Goal: Task Accomplishment & Management: Manage account settings

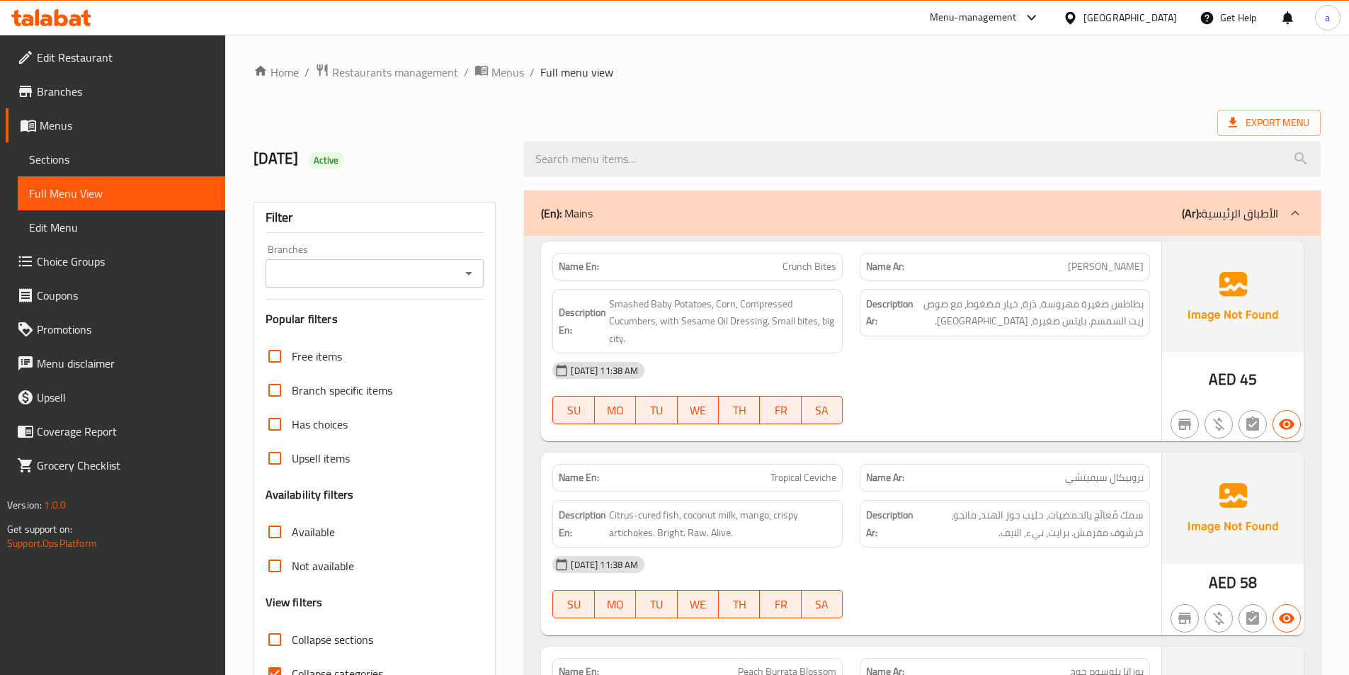
scroll to position [2967, 0]
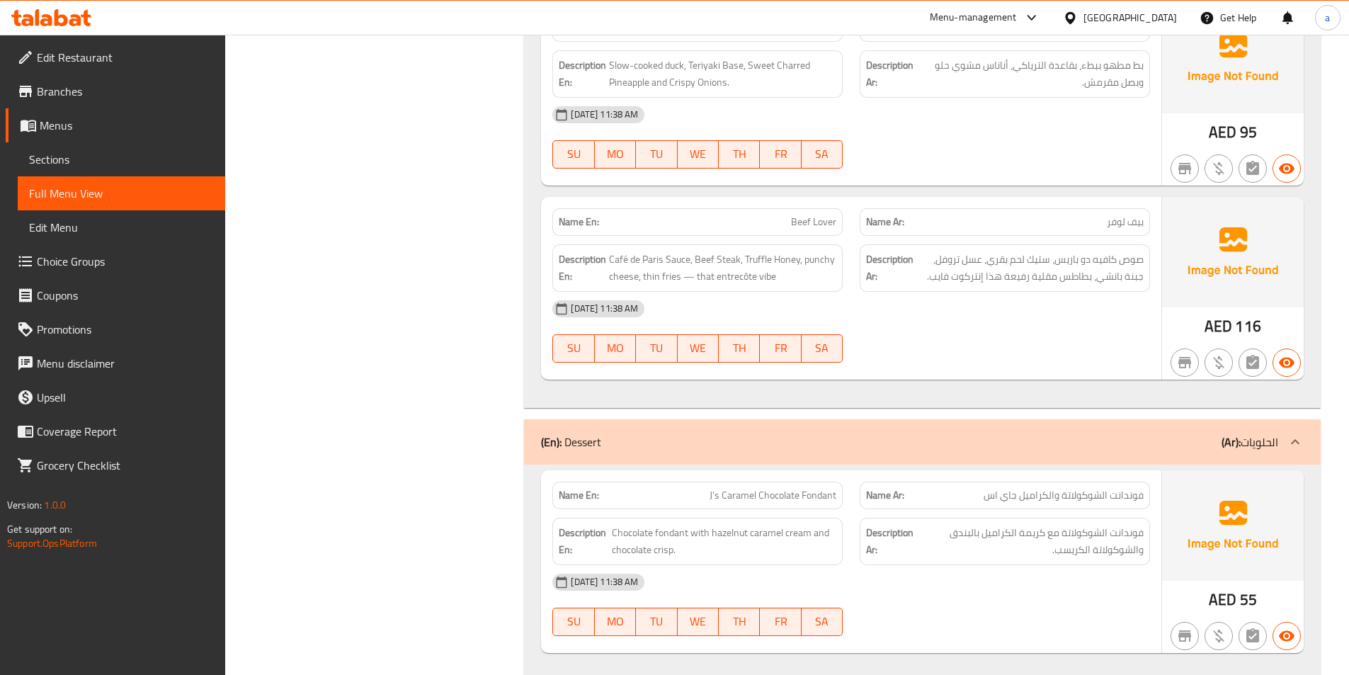
click at [110, 136] on link "Menus" at bounding box center [116, 125] width 220 height 34
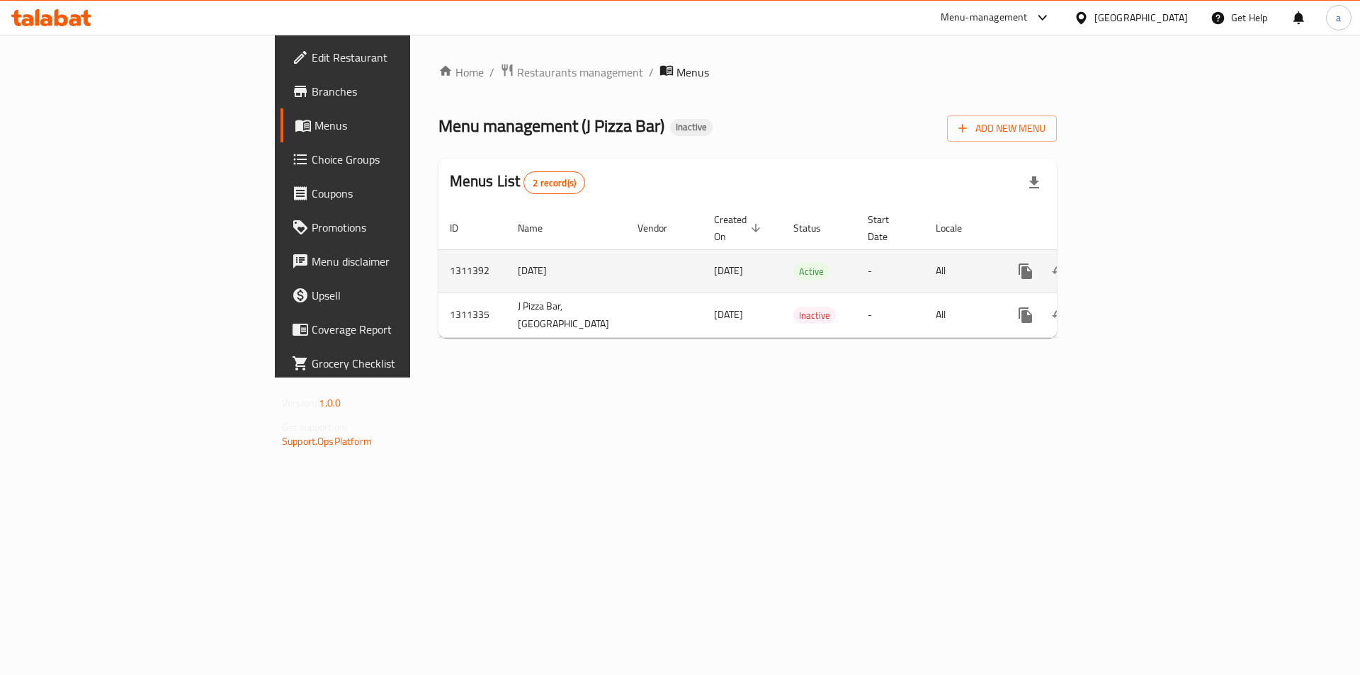
click at [1136, 263] on icon "enhanced table" at bounding box center [1127, 271] width 17 height 17
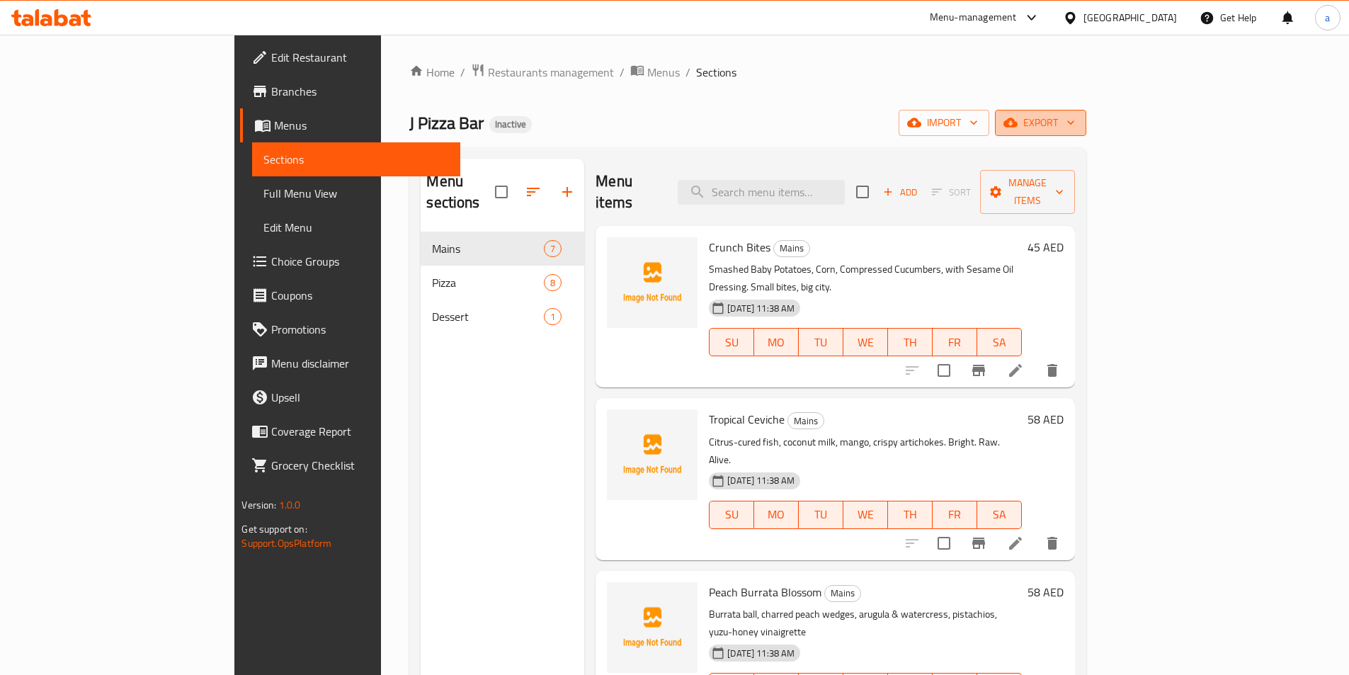
click at [1075, 127] on span "export" at bounding box center [1040, 123] width 69 height 18
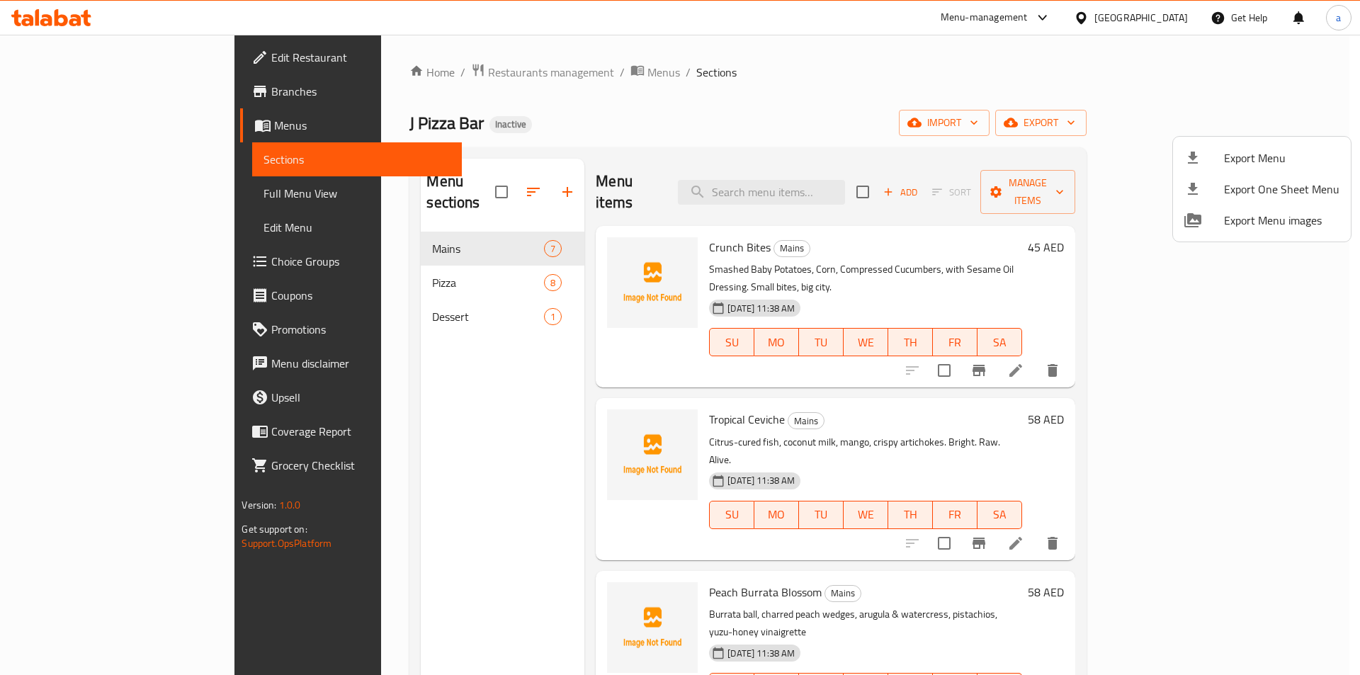
click at [1185, 132] on div at bounding box center [680, 337] width 1360 height 675
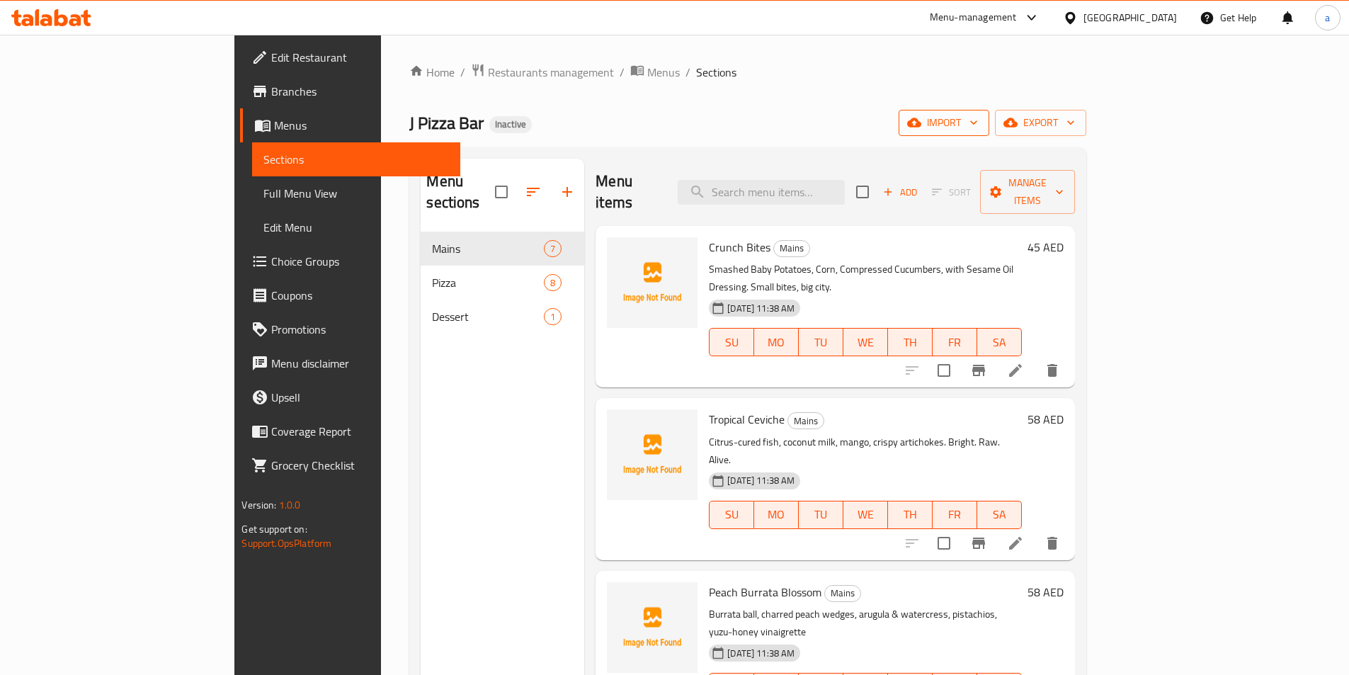
click at [978, 121] on span "import" at bounding box center [944, 123] width 68 height 18
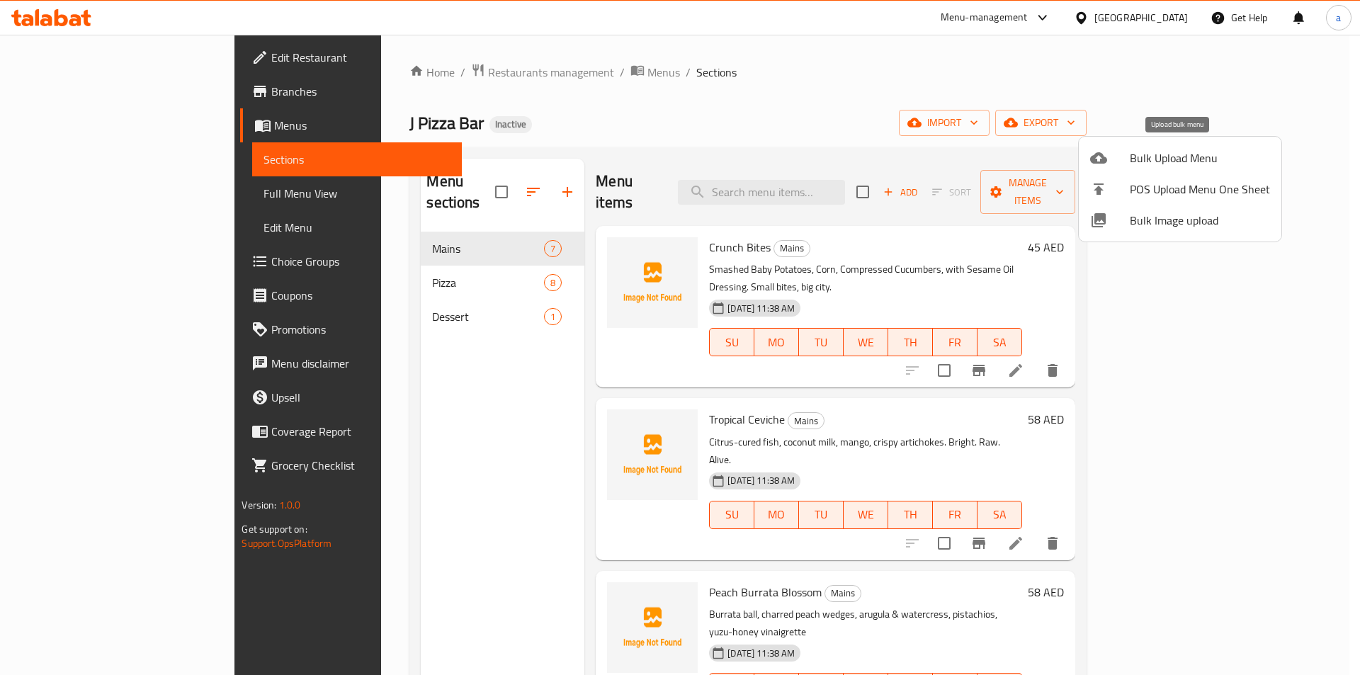
click at [1198, 159] on span "Bulk Upload Menu" at bounding box center [1200, 157] width 140 height 17
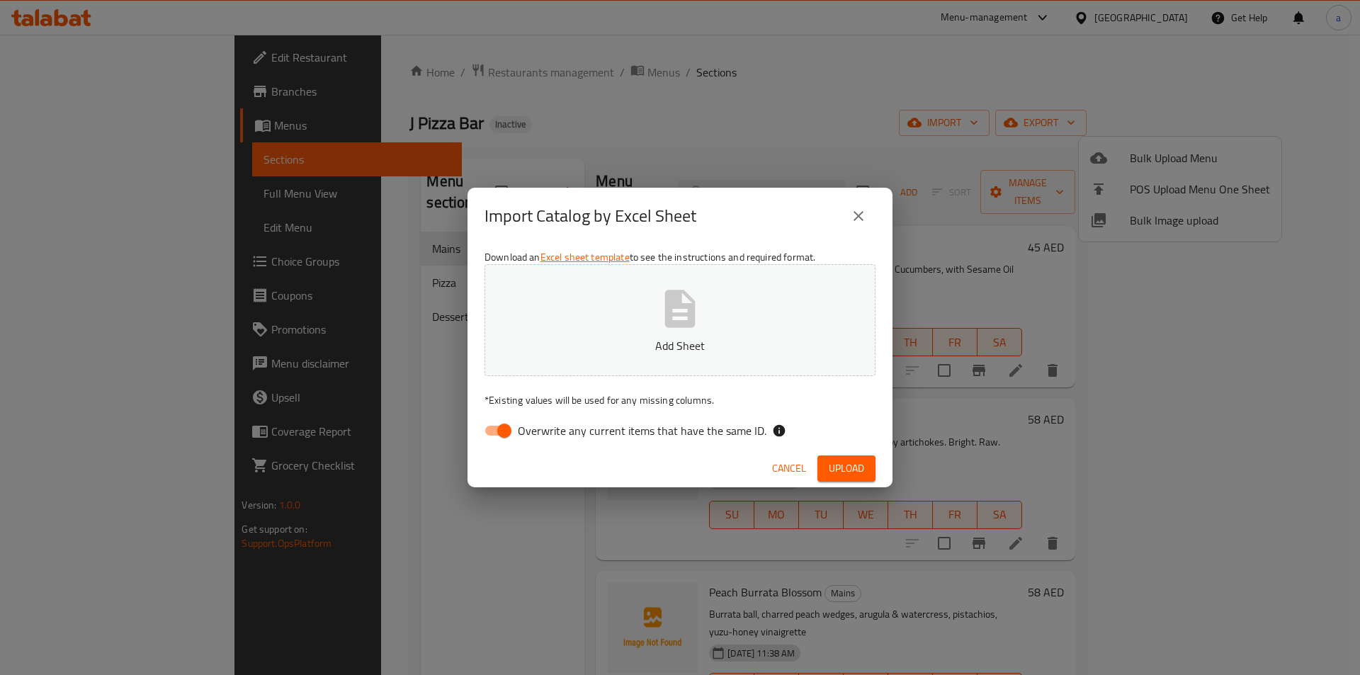
click at [618, 431] on span "Overwrite any current items that have the same ID." at bounding box center [642, 430] width 249 height 17
click at [545, 431] on input "Overwrite any current items that have the same ID." at bounding box center [504, 430] width 81 height 27
checkbox input "false"
click at [671, 308] on icon "button" at bounding box center [680, 309] width 30 height 38
click at [836, 460] on span "Upload" at bounding box center [846, 469] width 35 height 18
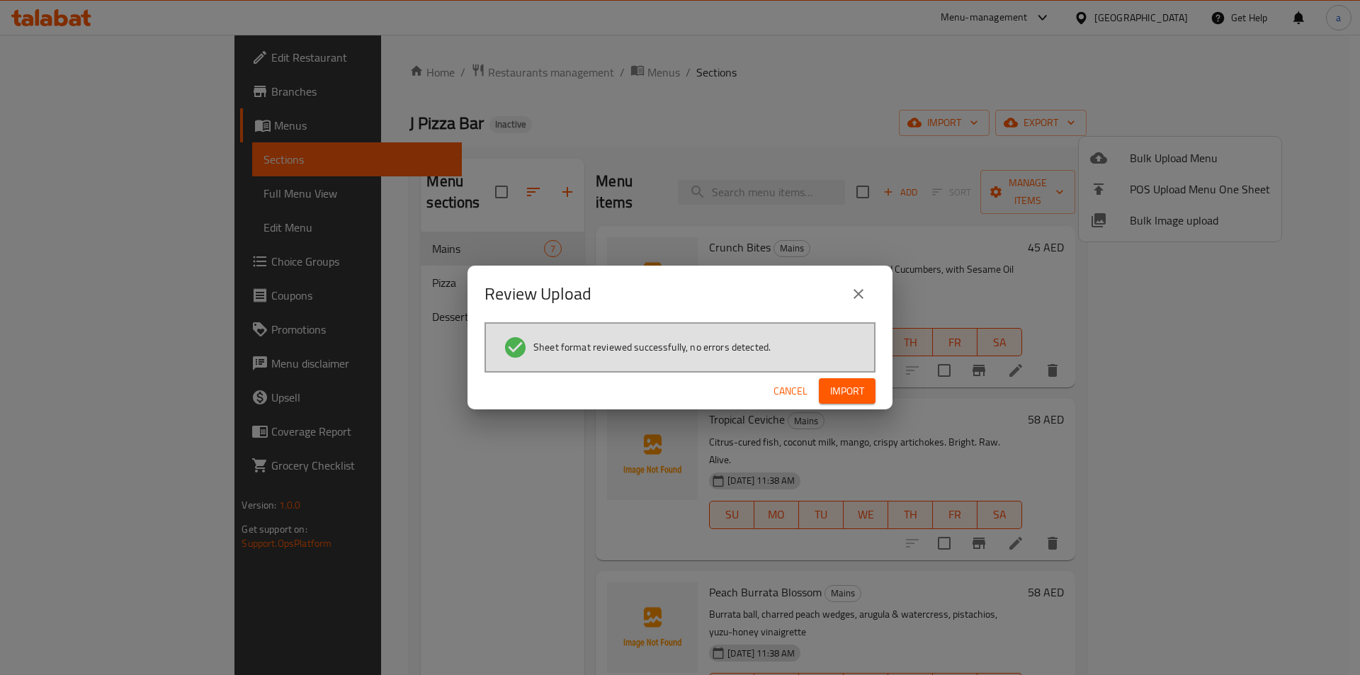
click at [841, 394] on span "Import" at bounding box center [847, 391] width 34 height 18
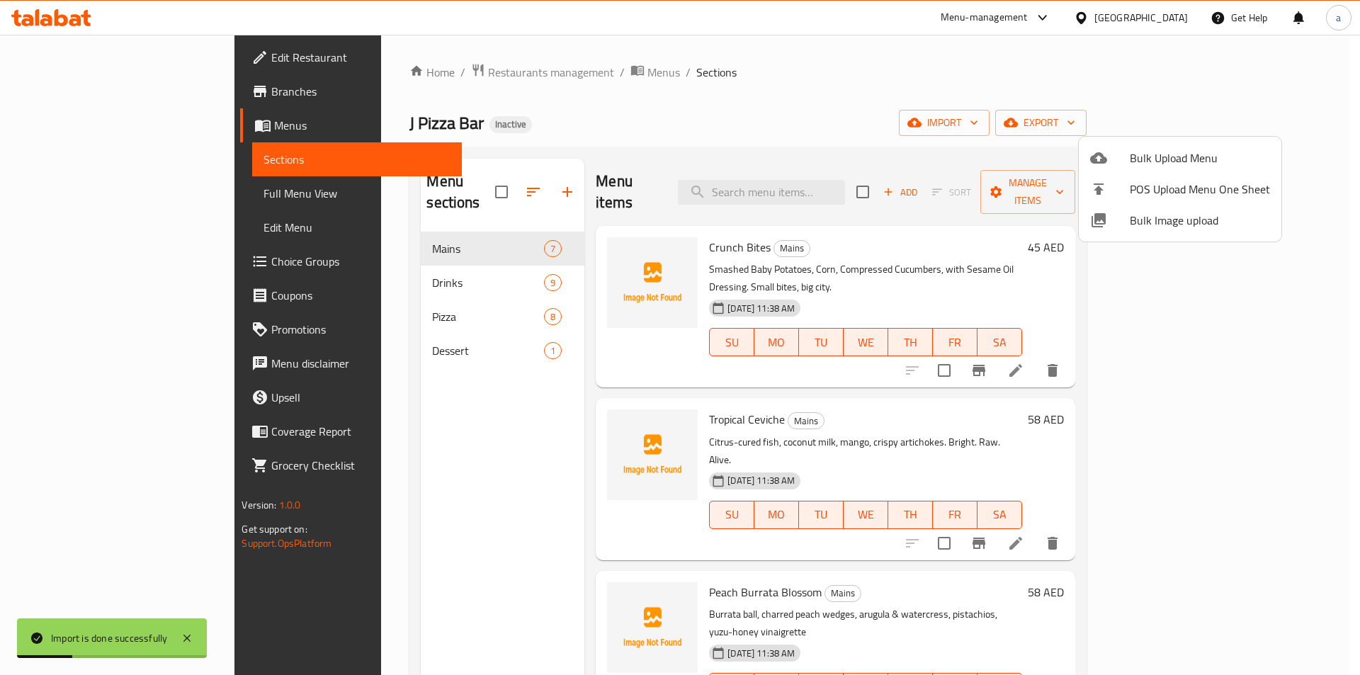
click at [404, 325] on div at bounding box center [680, 337] width 1360 height 675
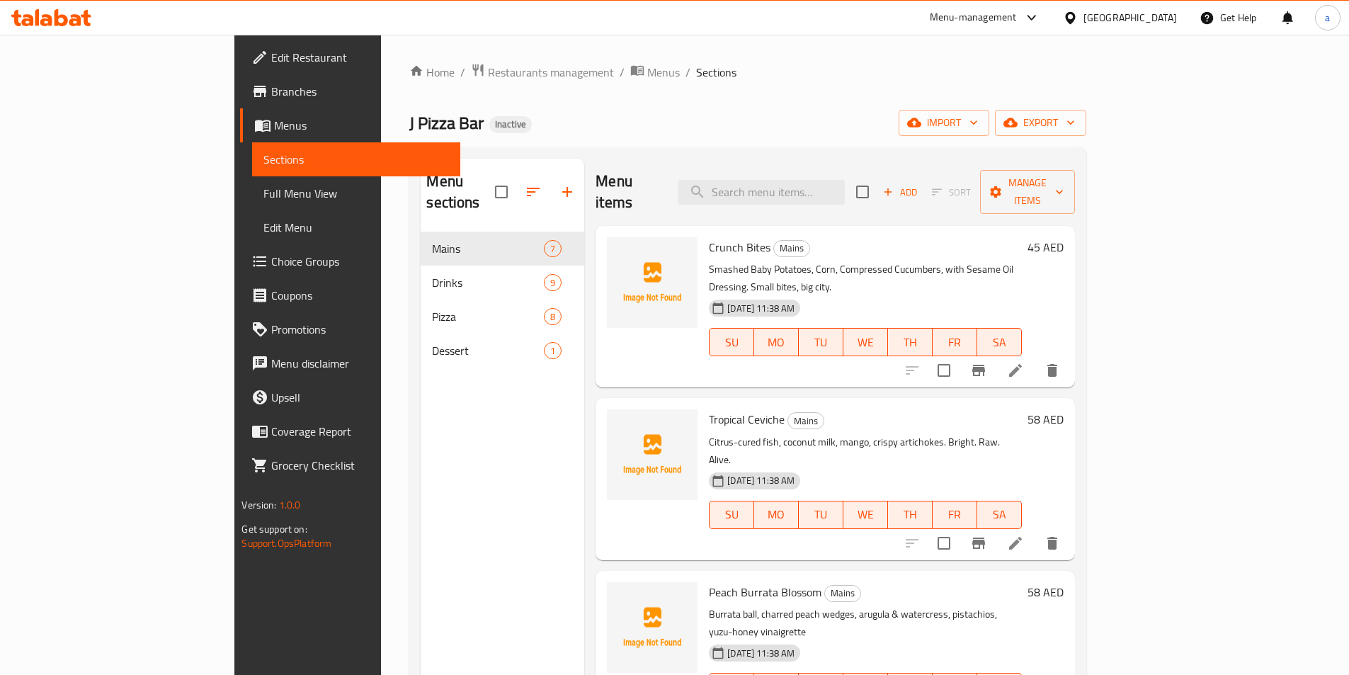
click at [263, 198] on span "Full Menu View" at bounding box center [355, 193] width 185 height 17
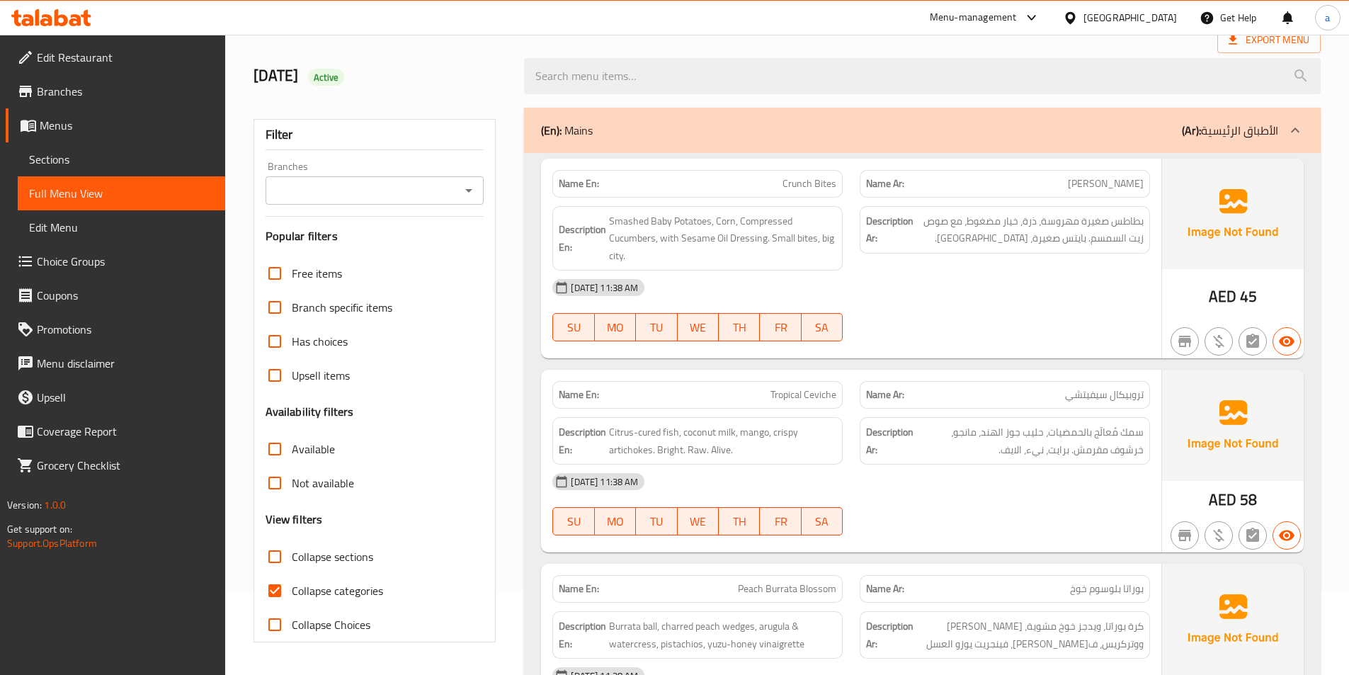
scroll to position [212, 0]
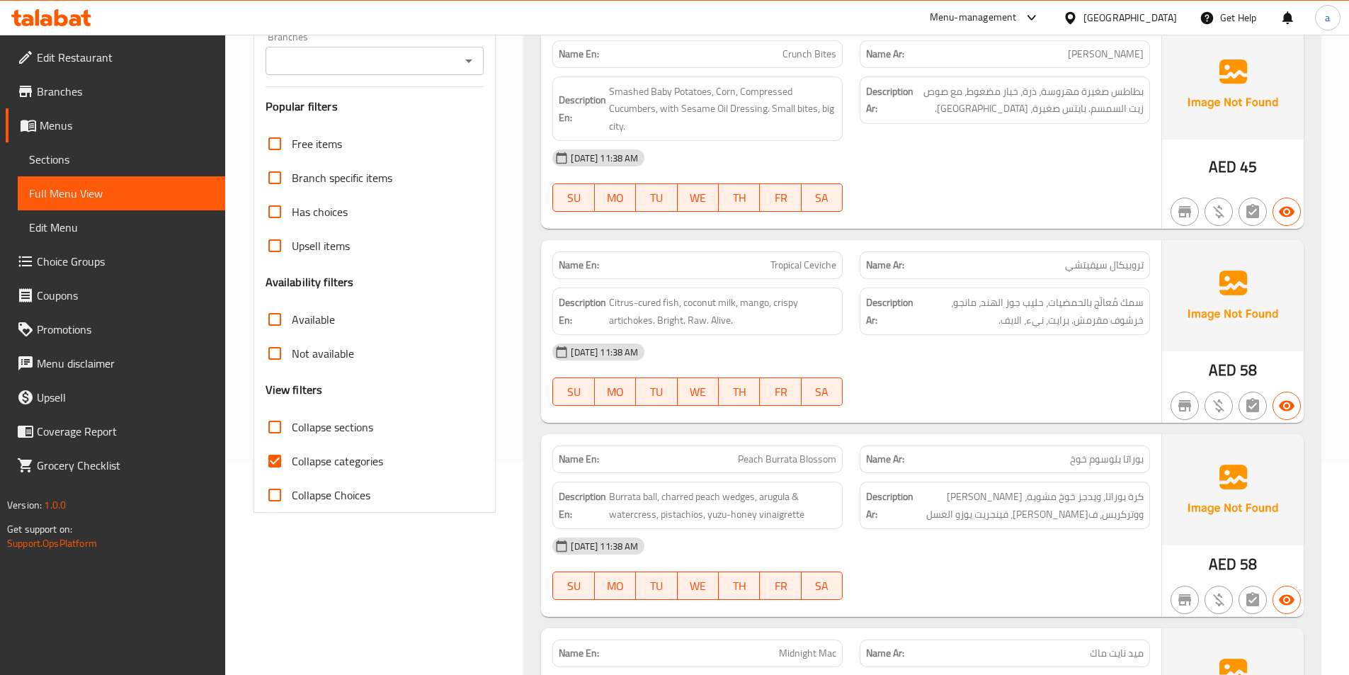
click at [304, 474] on label "Collapse categories" at bounding box center [320, 461] width 125 height 34
click at [292, 474] on input "Collapse categories" at bounding box center [275, 461] width 34 height 34
checkbox input "false"
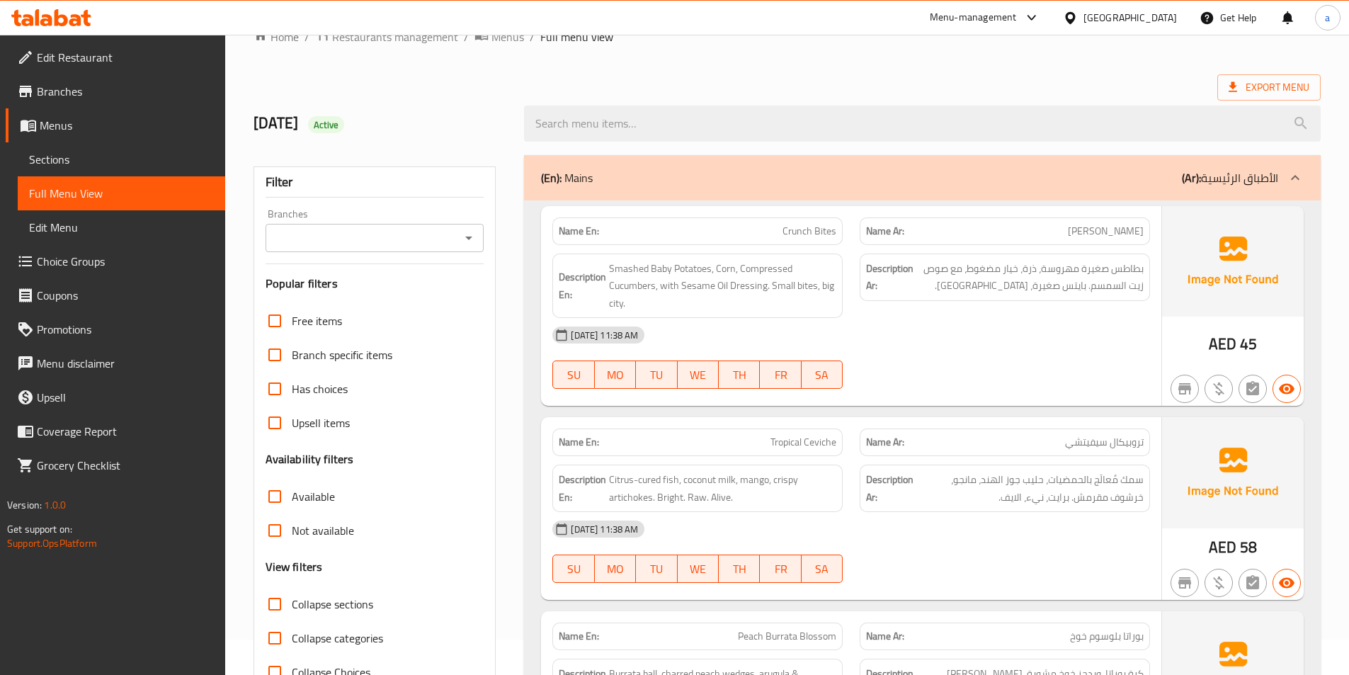
scroll to position [425, 0]
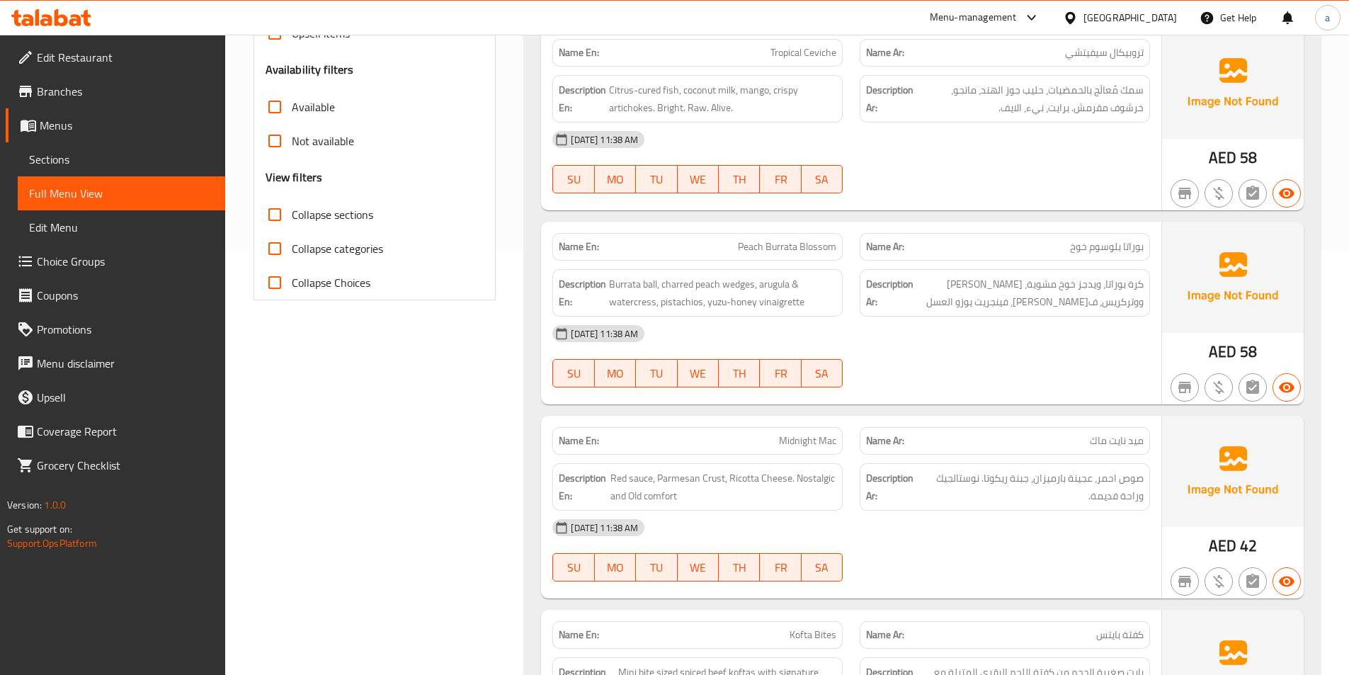
click at [275, 224] on input "Collapse sections" at bounding box center [275, 215] width 34 height 34
checkbox input "true"
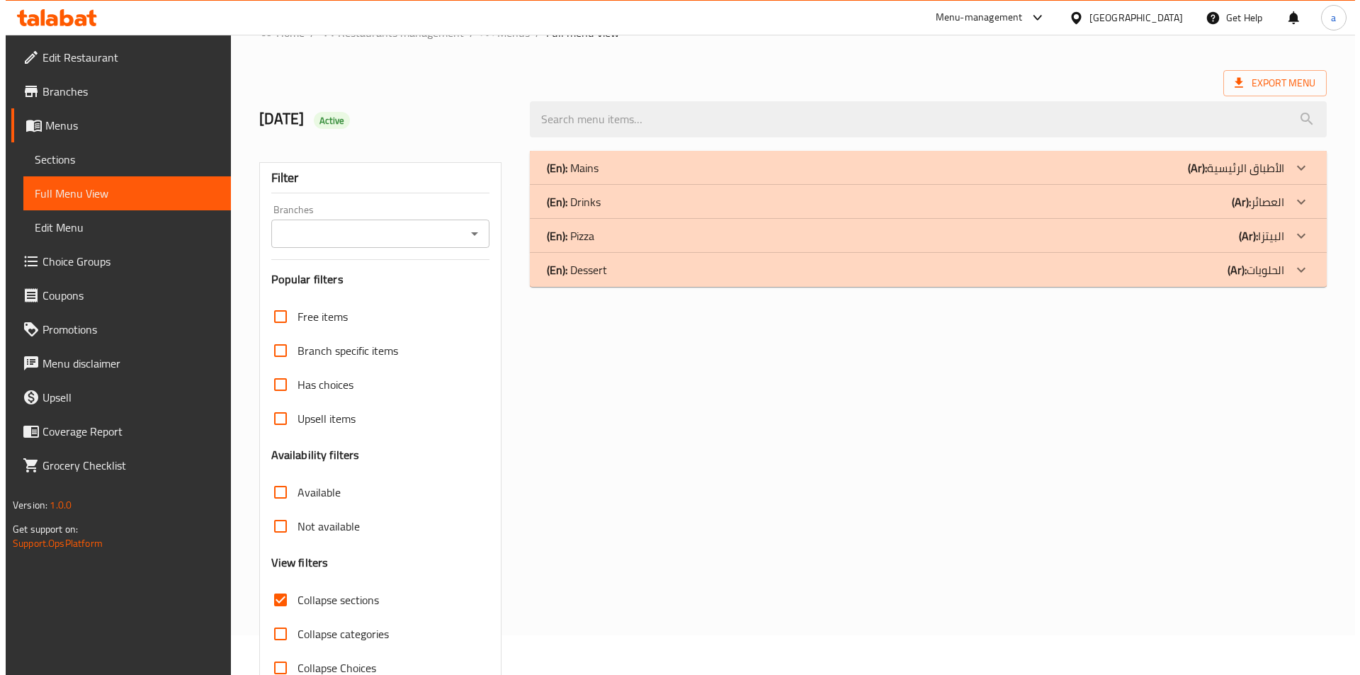
scroll to position [0, 0]
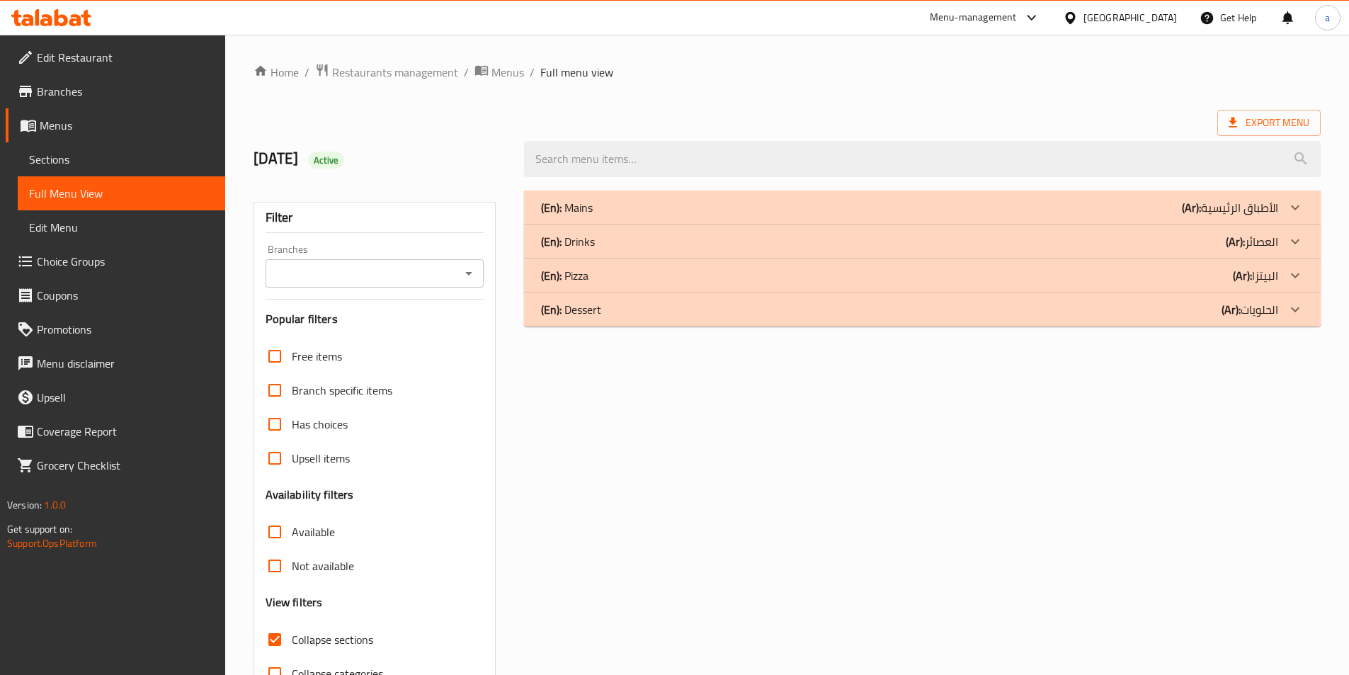
click at [762, 254] on div "(En): Drinks (Ar): العصائر" at bounding box center [922, 241] width 797 height 34
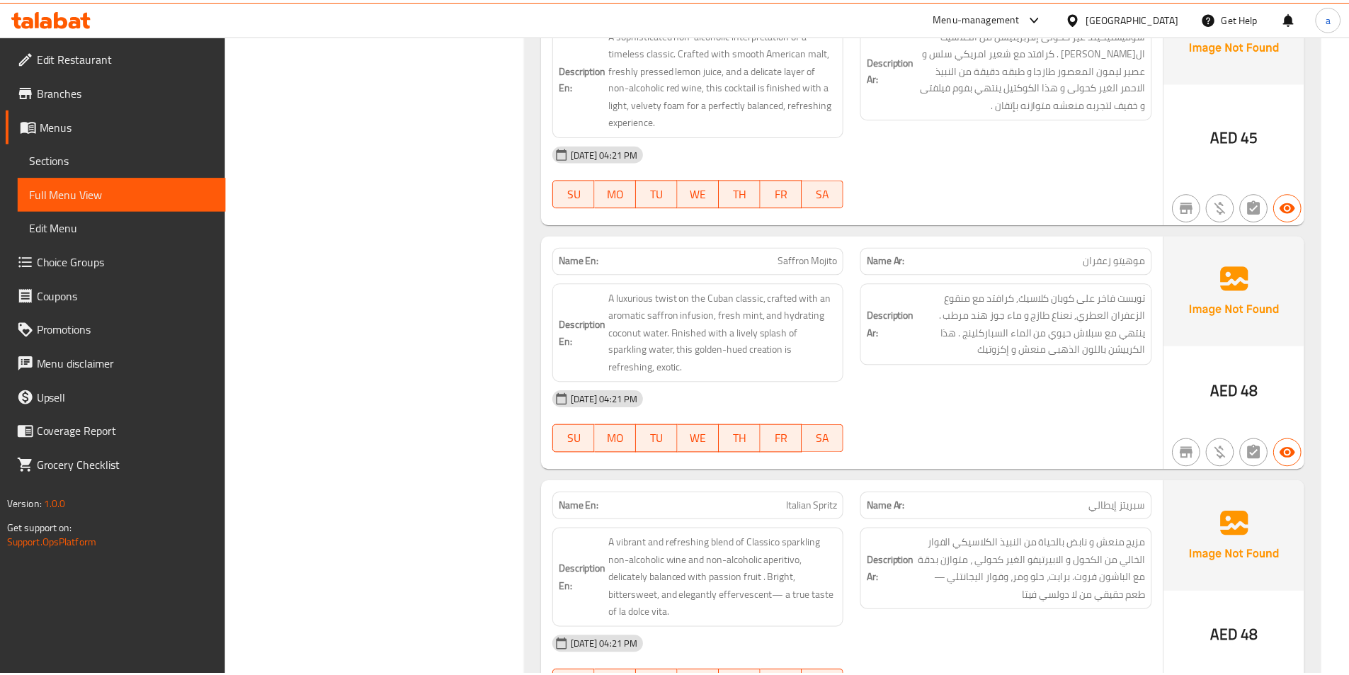
scroll to position [1986, 0]
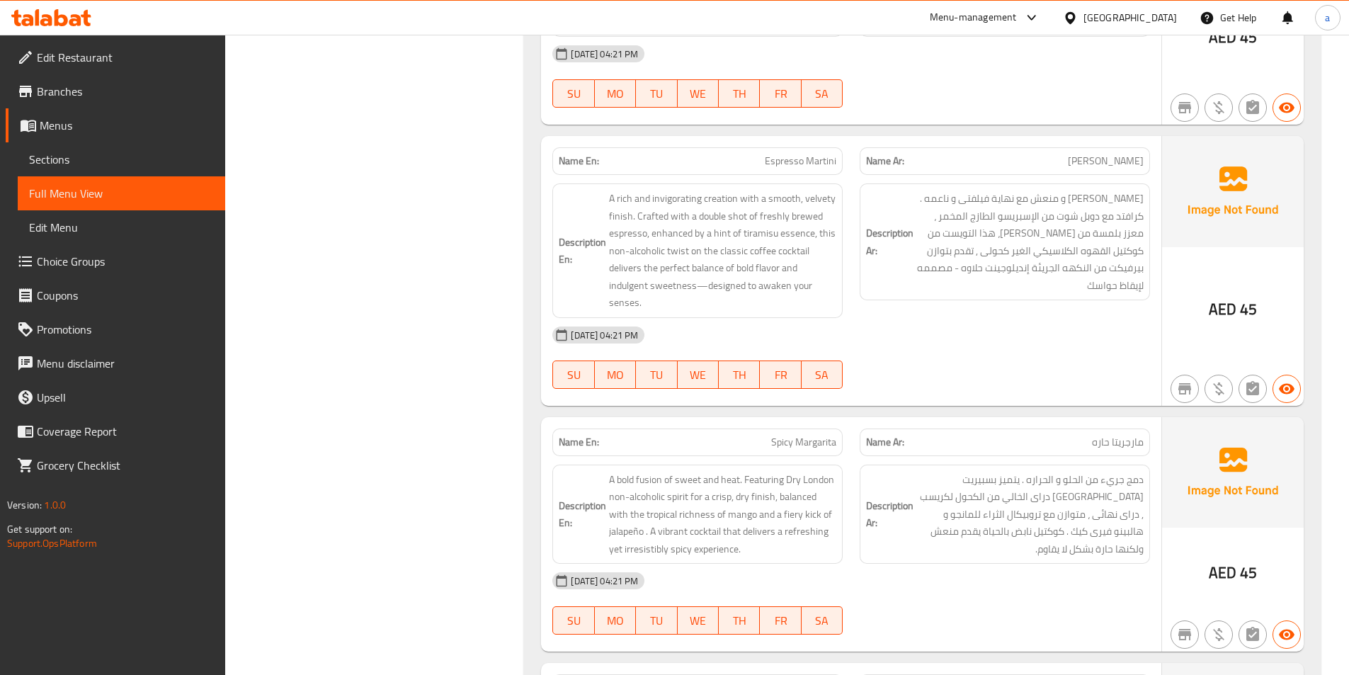
click at [107, 161] on span "Sections" at bounding box center [121, 159] width 185 height 17
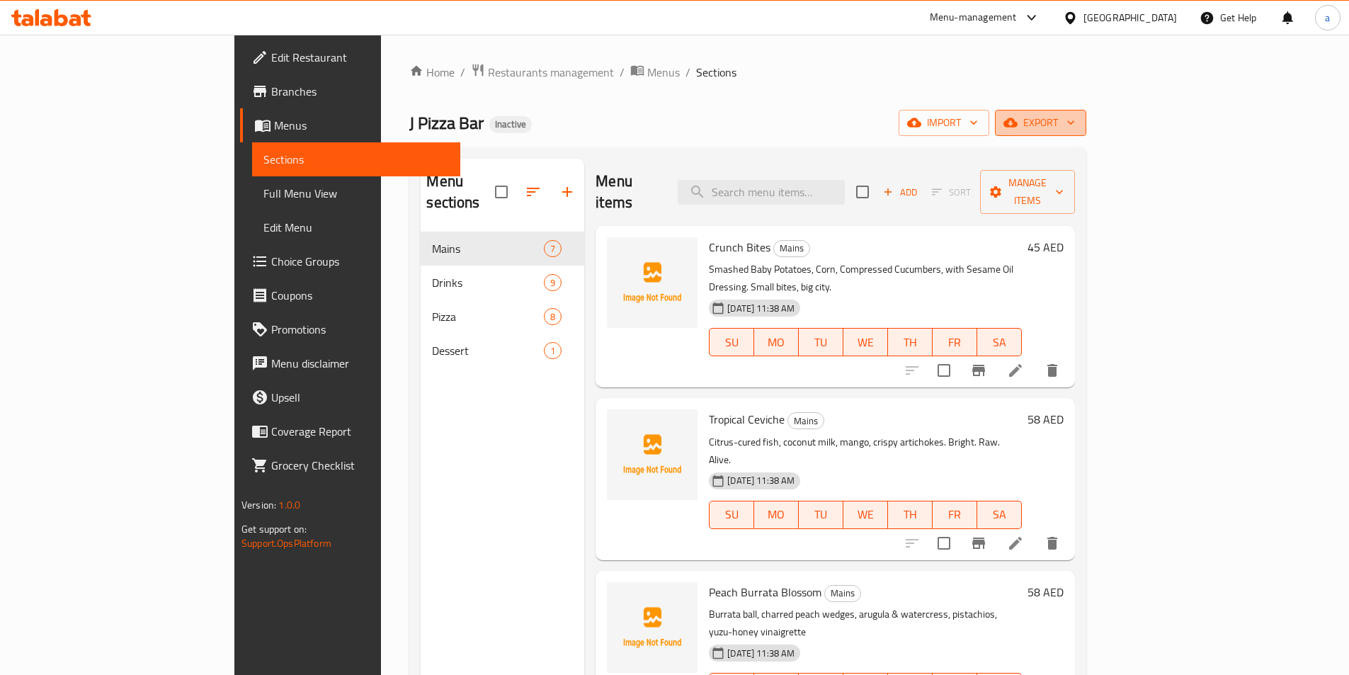
click at [1075, 131] on span "export" at bounding box center [1040, 123] width 69 height 18
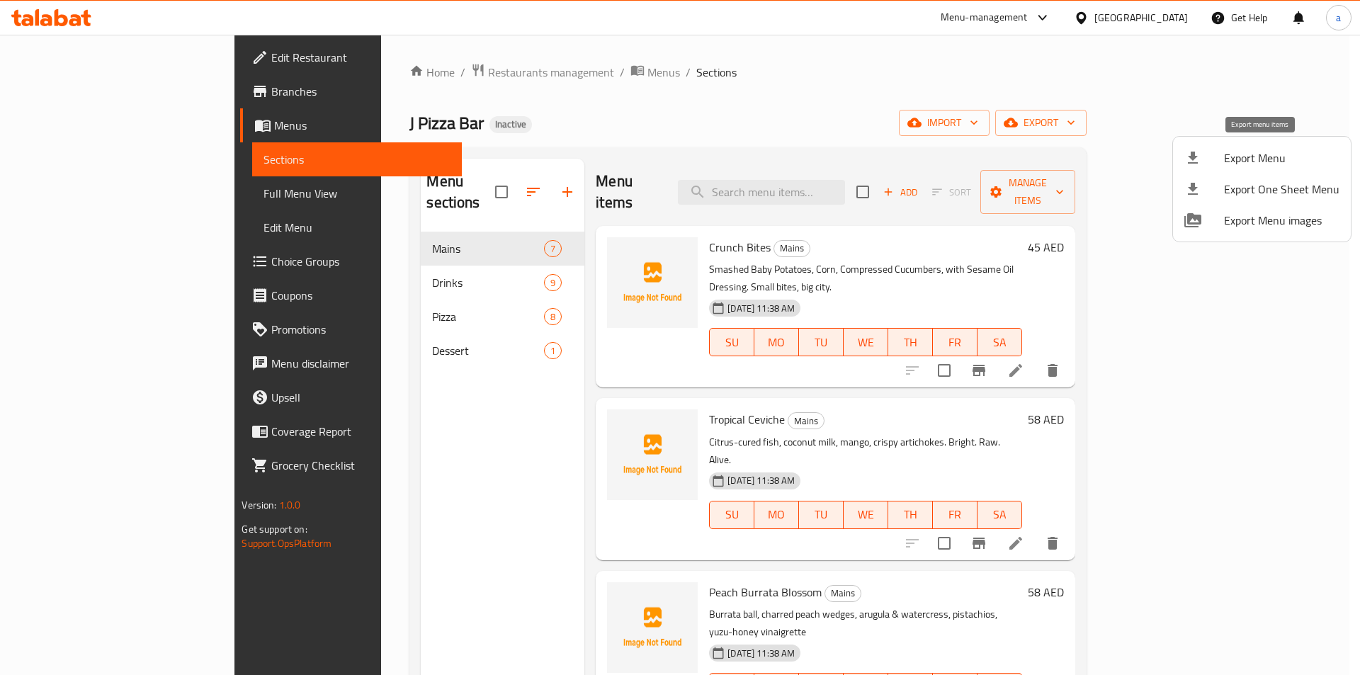
click at [1241, 161] on span "Export Menu" at bounding box center [1281, 157] width 115 height 17
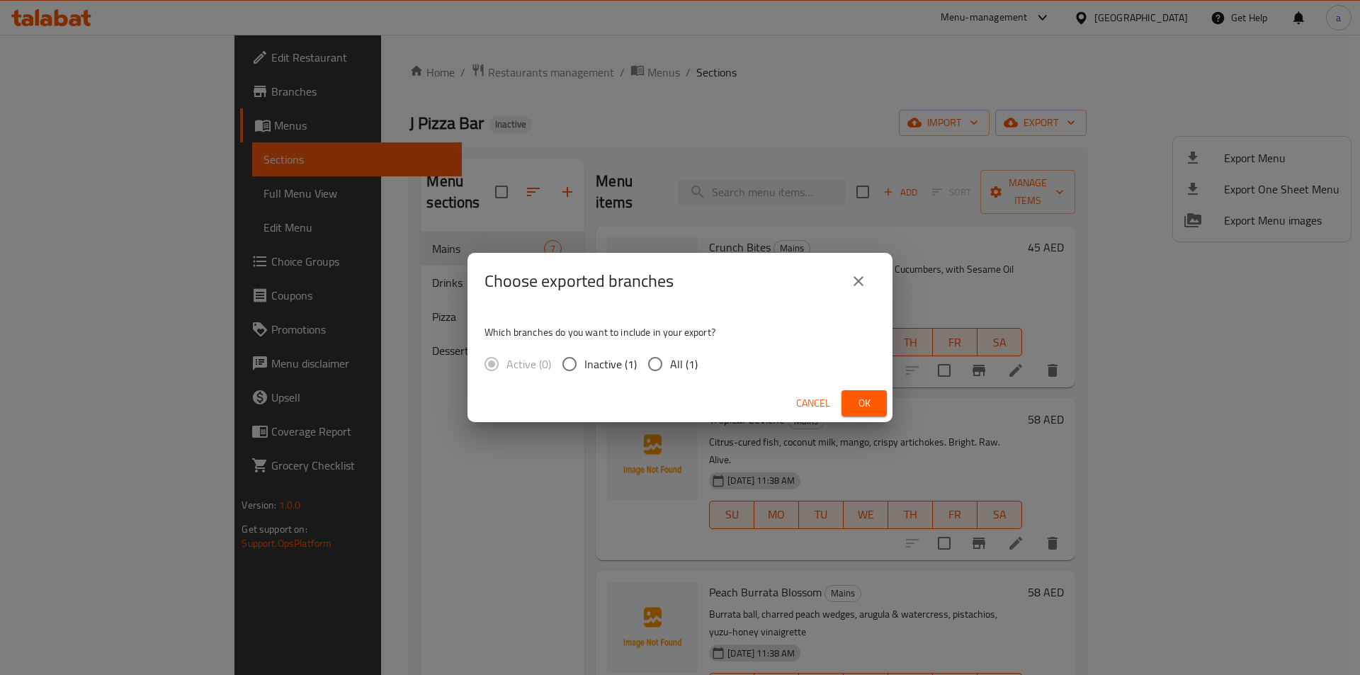
click at [674, 359] on span "All (1)" at bounding box center [684, 363] width 28 height 17
click at [670, 359] on input "All (1)" at bounding box center [655, 364] width 30 height 30
radio input "true"
click at [850, 406] on button "Ok" at bounding box center [863, 403] width 45 height 26
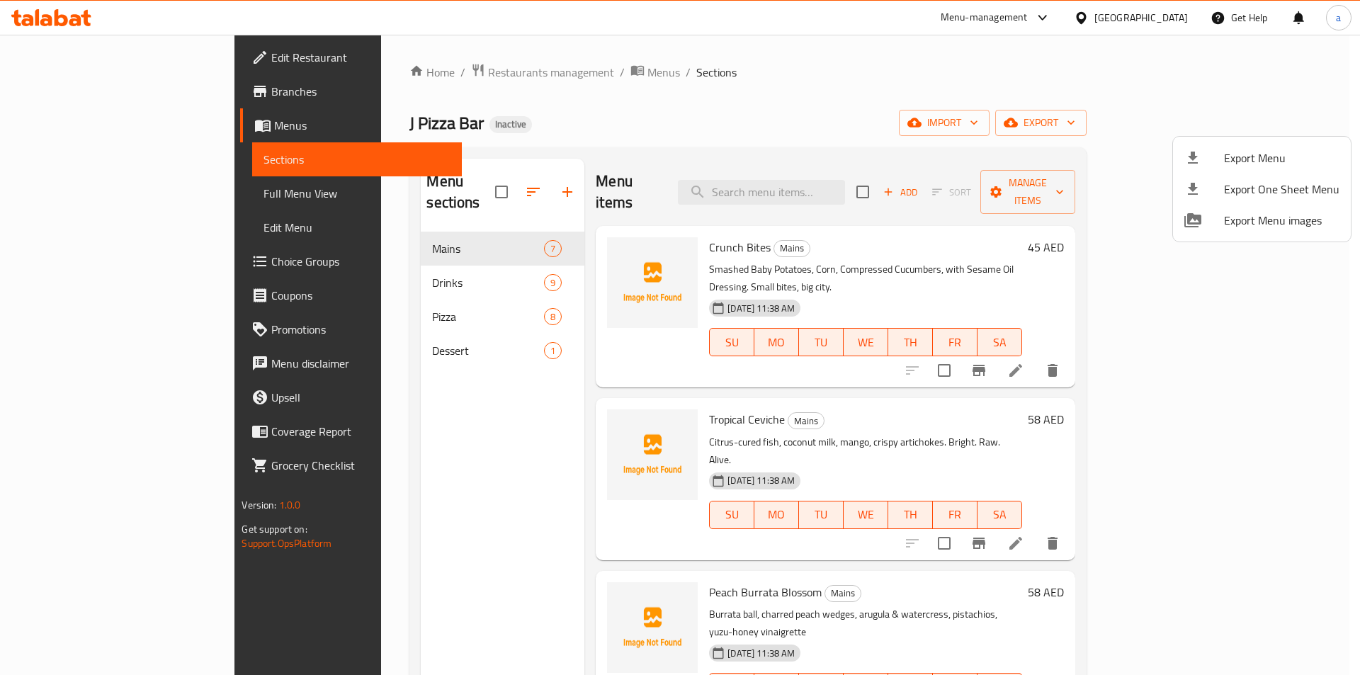
click at [52, 12] on div at bounding box center [680, 337] width 1360 height 675
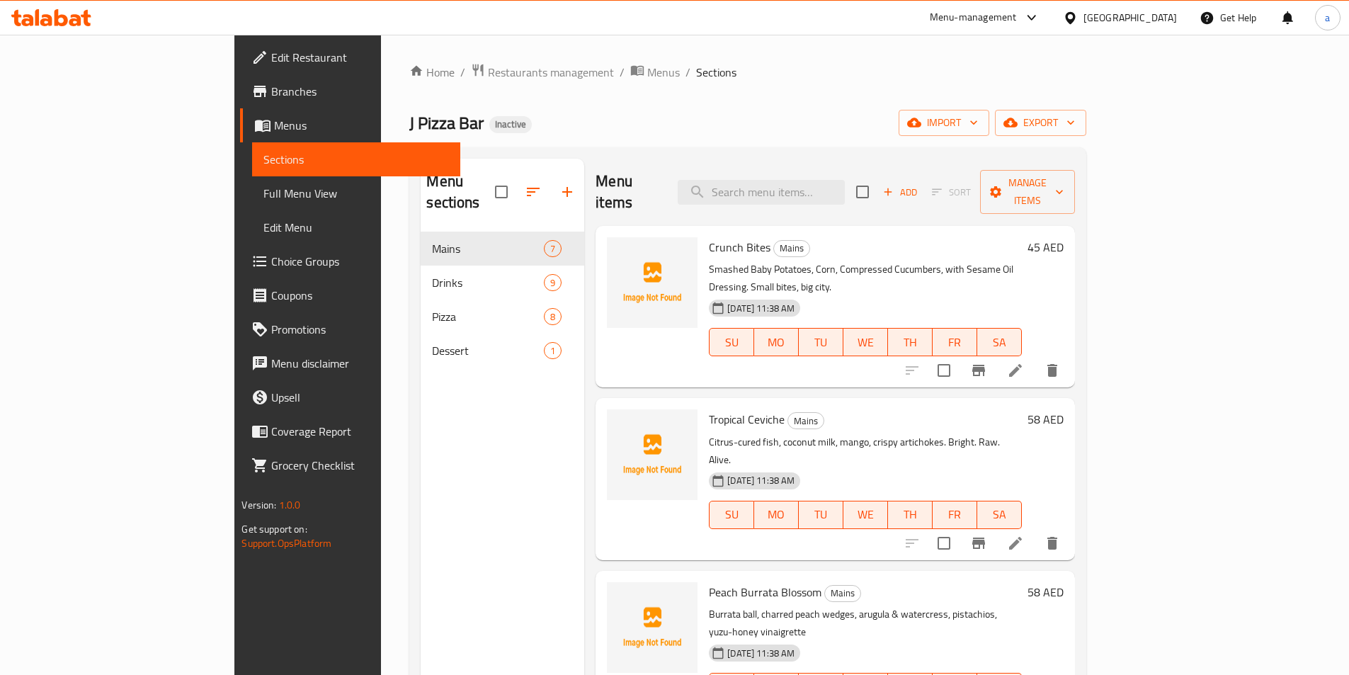
click at [79, 11] on icon at bounding box center [51, 17] width 80 height 17
